Goal: Find contact information: Find contact information

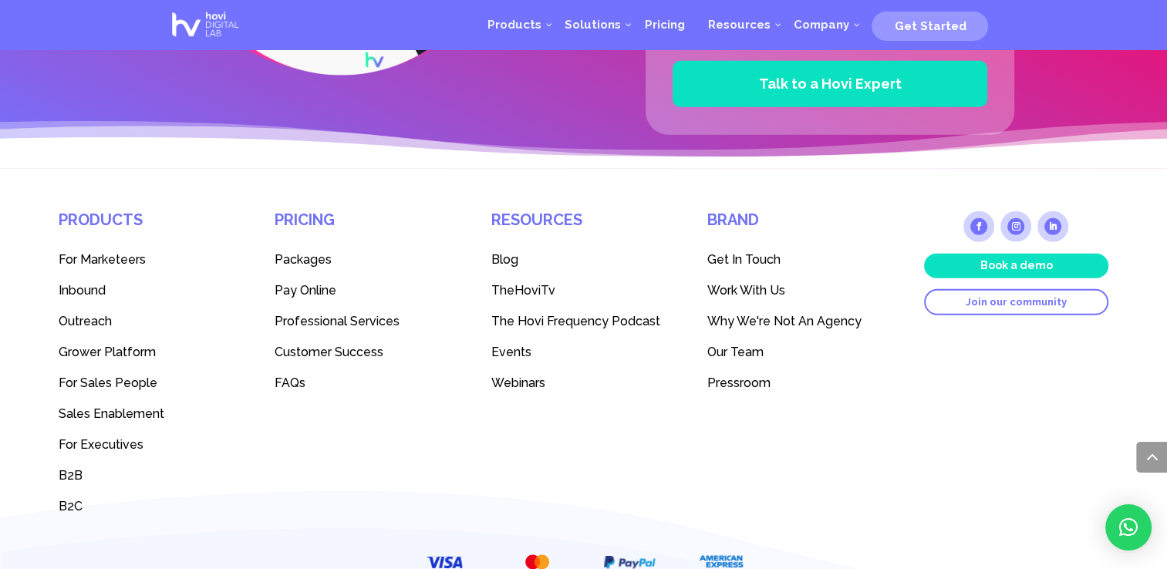
scroll to position [4294, 0]
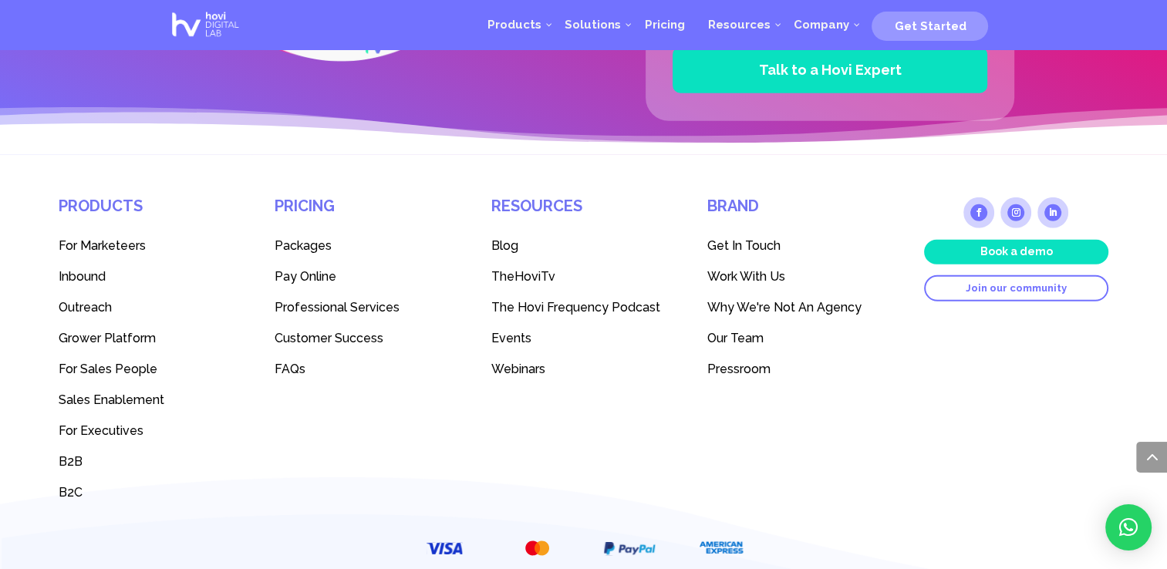
click at [737, 238] on span "Get In Touch" at bounding box center [743, 245] width 73 height 15
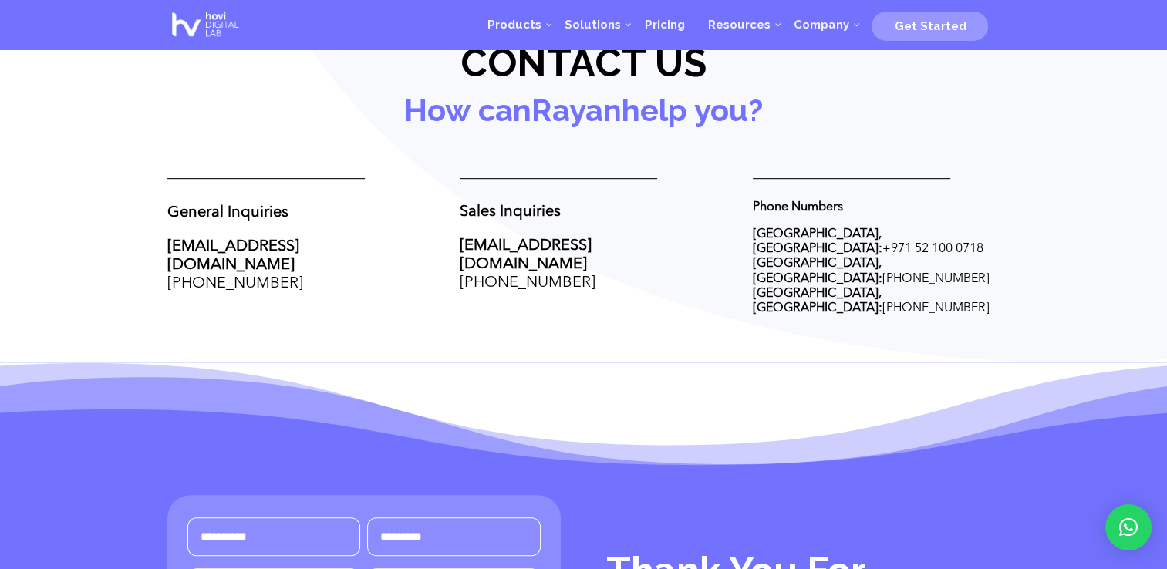
scroll to position [622, 0]
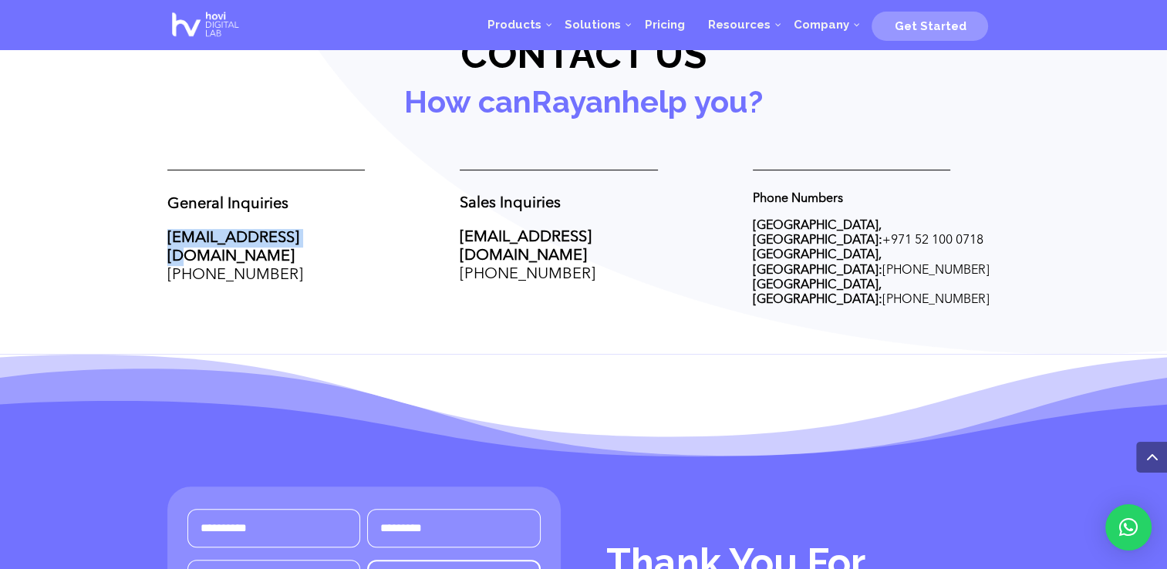
drag, startPoint x: 315, startPoint y: 235, endPoint x: 170, endPoint y: 227, distance: 145.2
click at [170, 229] on p "[EMAIL_ADDRESS][DOMAIN_NAME] [PHONE_NUMBER]" at bounding box center [290, 257] width 247 height 56
copy link "[EMAIL_ADDRESS][DOMAIN_NAME]"
